Goal: Navigation & Orientation: Find specific page/section

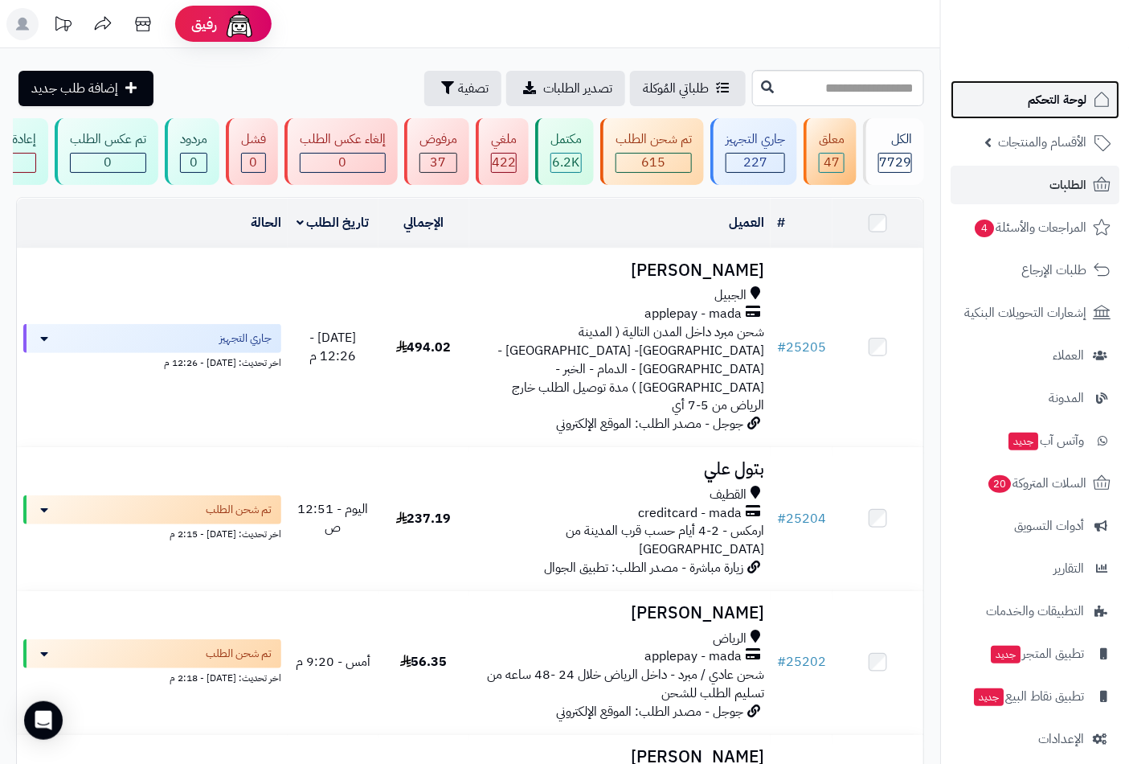
click at [1047, 97] on span "لوحة التحكم" at bounding box center [1057, 99] width 59 height 23
